Goal: Navigation & Orientation: Find specific page/section

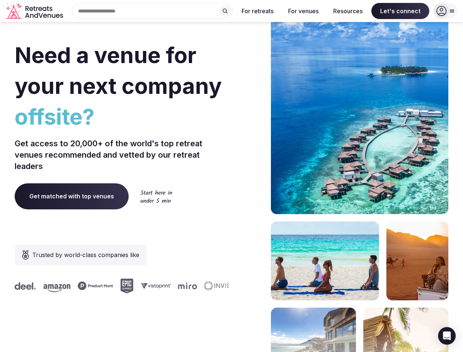
click at [231, 176] on div "Need a venue for your next company offsite? Get access to 20,000+ of the world'…" at bounding box center [231, 219] width 433 height 441
click at [152, 11] on div "Search Popular Destinations [GEOGRAPHIC_DATA], [GEOGRAPHIC_DATA] [GEOGRAPHIC_DA…" at bounding box center [149, 10] width 167 height 15
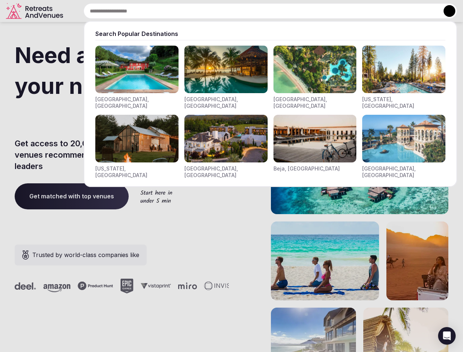
click at [225, 11] on input "text" at bounding box center [270, 10] width 373 height 15
click at [257, 11] on input "text" at bounding box center [270, 10] width 373 height 15
click at [303, 11] on input "text" at bounding box center [270, 10] width 373 height 15
click at [348, 11] on input "text" at bounding box center [270, 10] width 373 height 15
click at [400, 11] on input "text" at bounding box center [270, 10] width 373 height 15
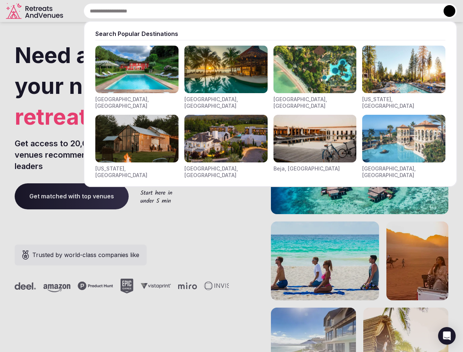
click at [445, 11] on button at bounding box center [449, 11] width 12 height 12
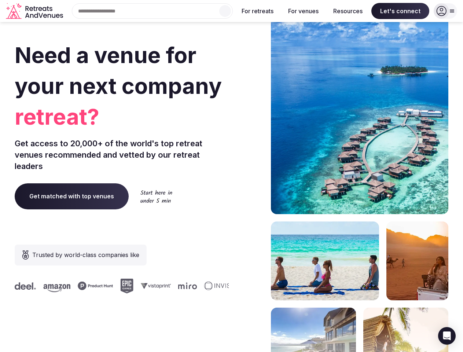
click at [446, 335] on icon "Open Intercom Messenger" at bounding box center [447, 335] width 8 height 9
